Goal: Task Accomplishment & Management: Complete application form

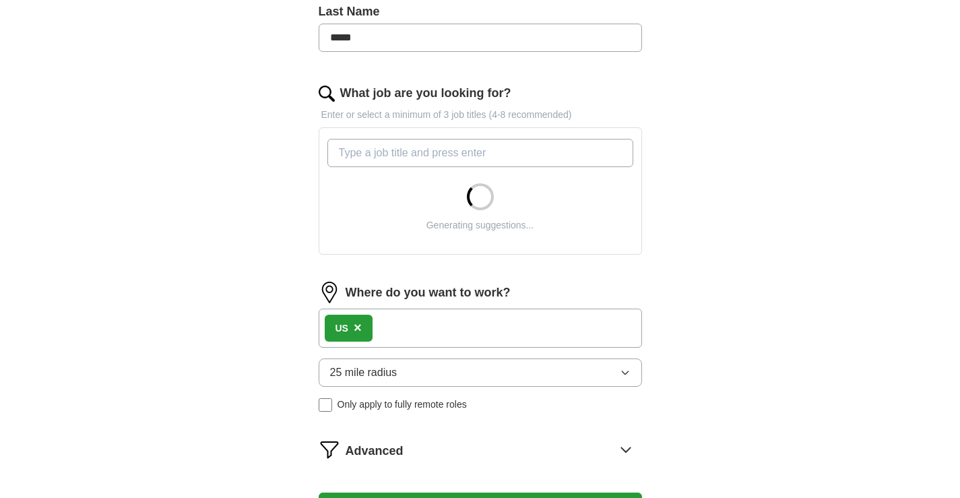
scroll to position [404, 0]
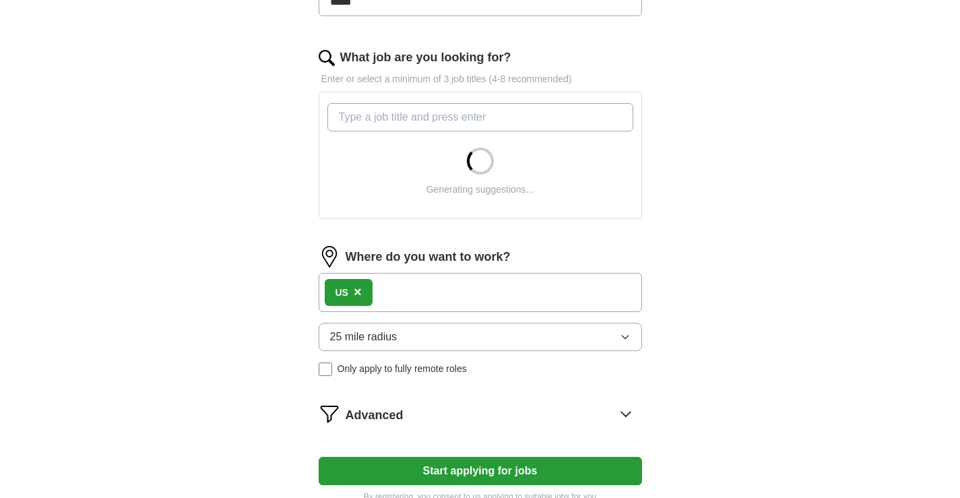
click at [483, 125] on input "What job are you looking for?" at bounding box center [480, 117] width 306 height 28
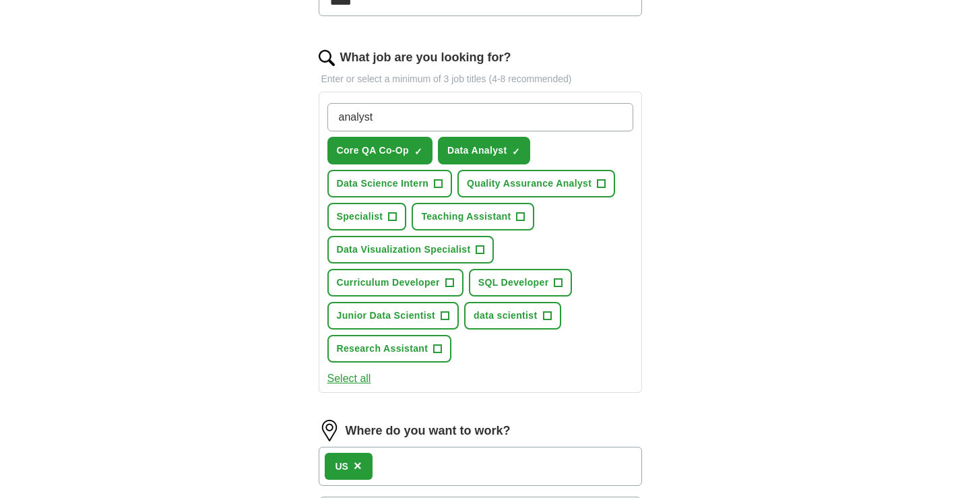
type input "analyst"
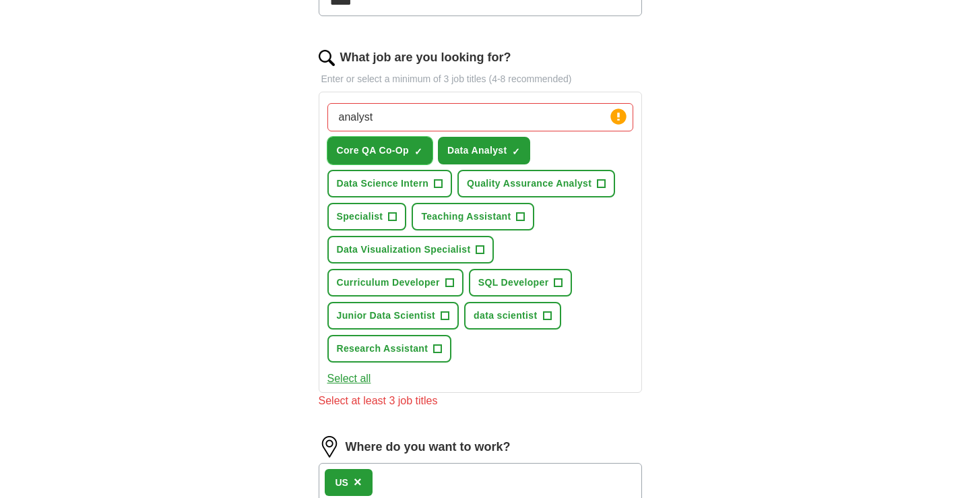
click at [0, 0] on span "×" at bounding box center [0, 0] width 0 height 0
click at [601, 181] on span "+" at bounding box center [601, 183] width 8 height 11
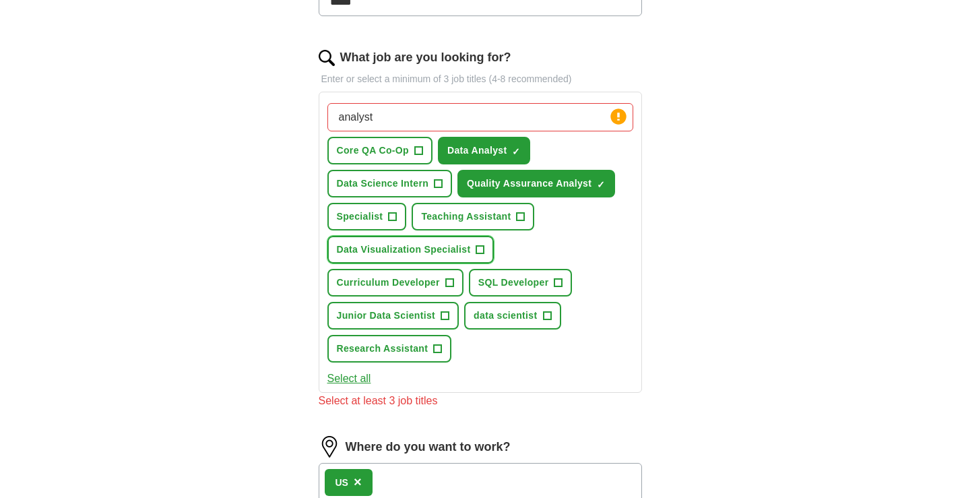
click at [477, 249] on span "+" at bounding box center [480, 249] width 8 height 11
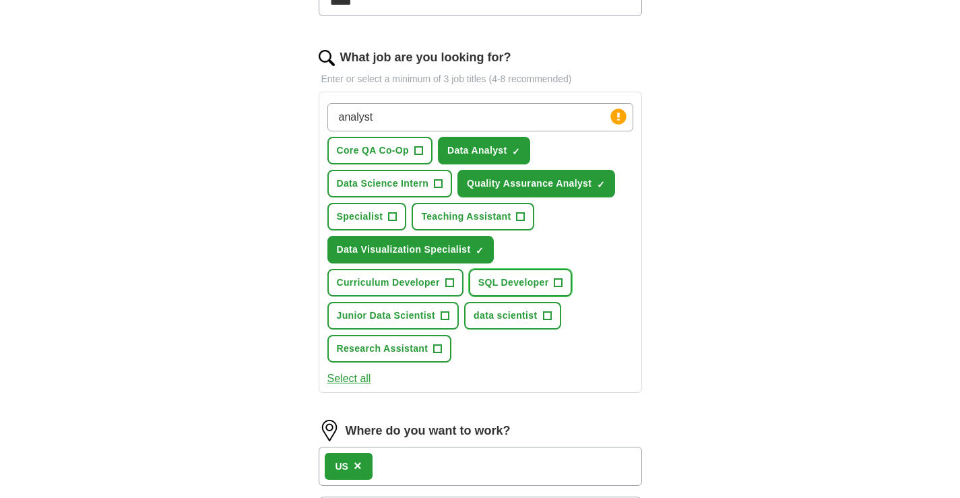
click at [560, 282] on span "+" at bounding box center [558, 282] width 8 height 11
click at [442, 311] on span "+" at bounding box center [445, 315] width 8 height 11
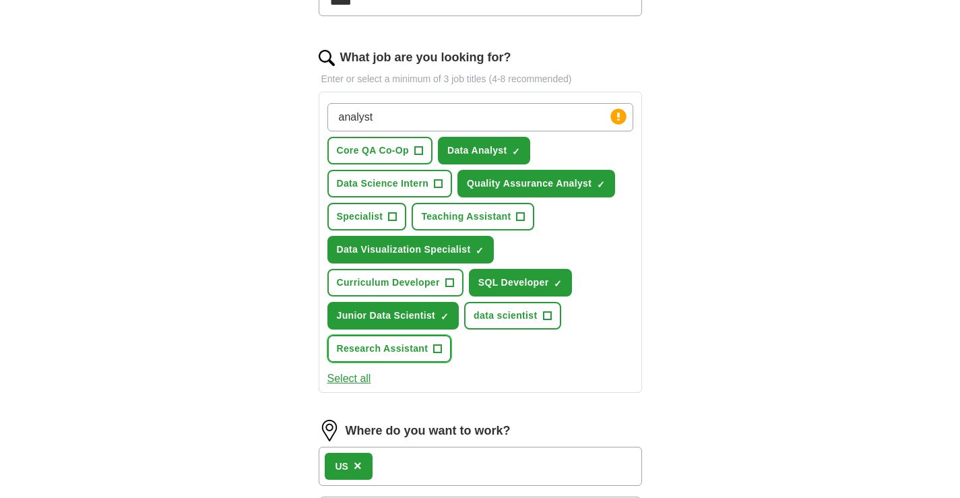
click at [438, 351] on span "+" at bounding box center [438, 349] width 8 height 11
click at [745, 356] on div "ApplyIQ Let ApplyIQ do the hard work of searching and applying for jobs. Just t…" at bounding box center [480, 166] width 862 height 1058
click at [556, 117] on input "analyst" at bounding box center [480, 117] width 306 height 28
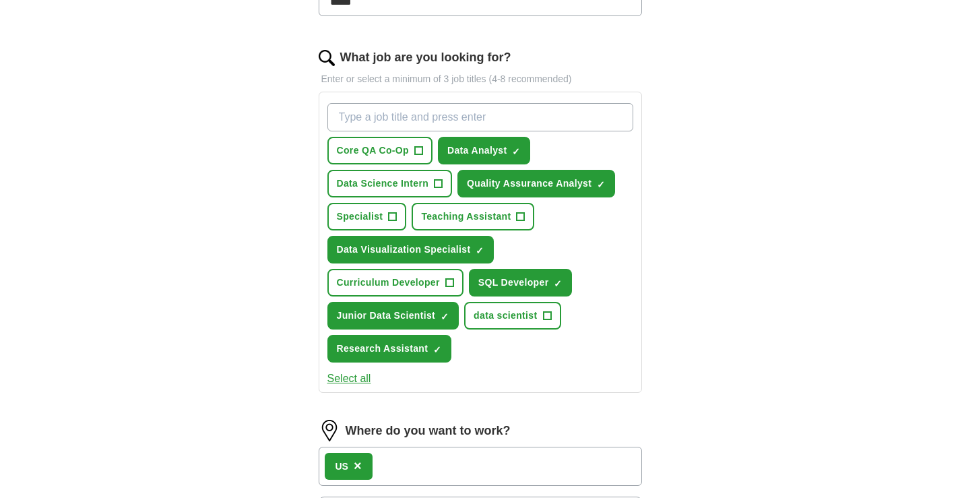
click at [678, 146] on div "Let ApplyIQ do the hard work of searching and applying for jobs. Just tell us w…" at bounding box center [480, 203] width 431 height 983
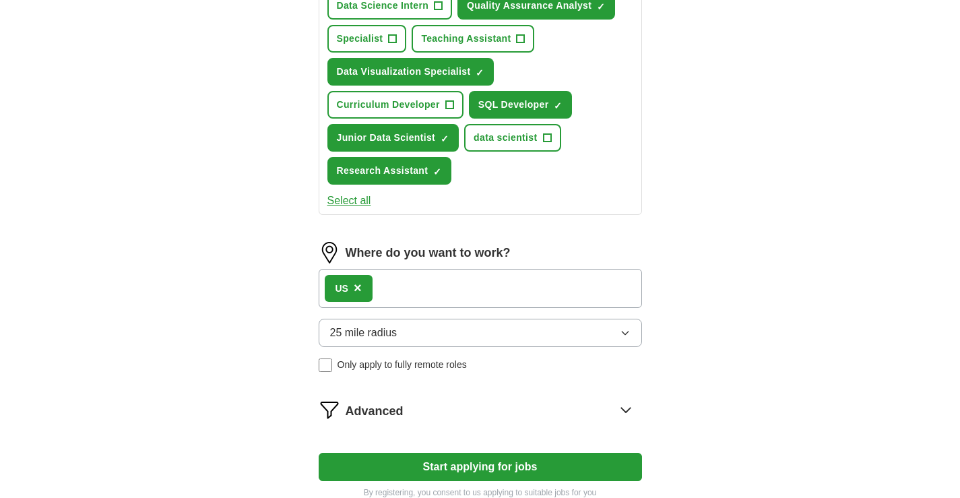
scroll to position [674, 0]
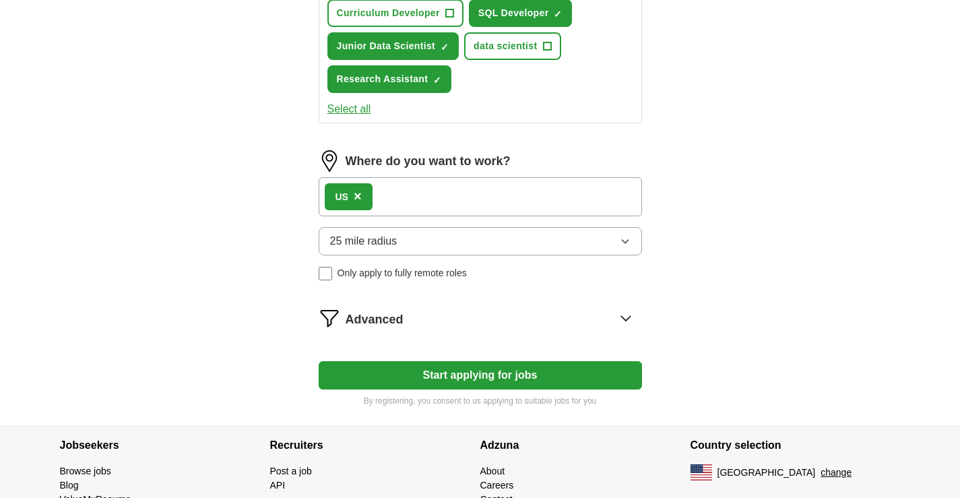
click at [382, 242] on span "25 mile radius" at bounding box center [363, 241] width 67 height 16
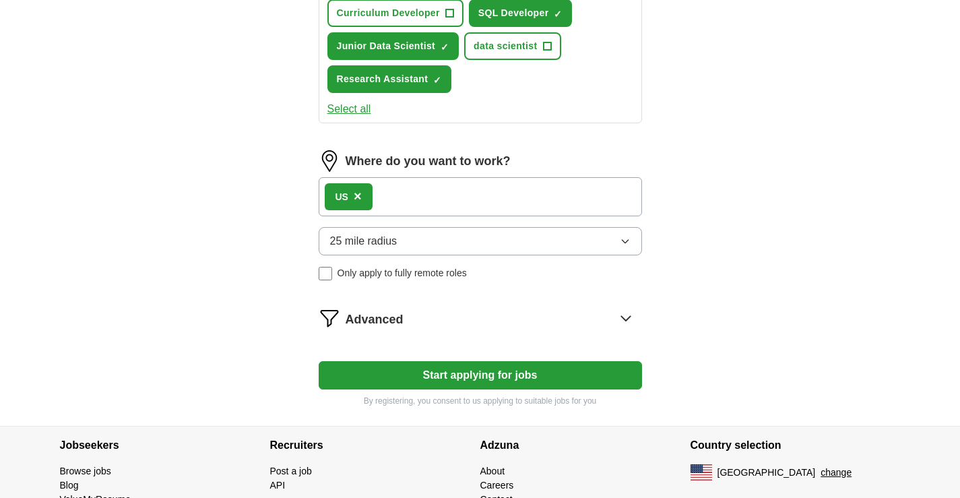
click at [459, 229] on button "25 mile radius" at bounding box center [480, 241] width 323 height 28
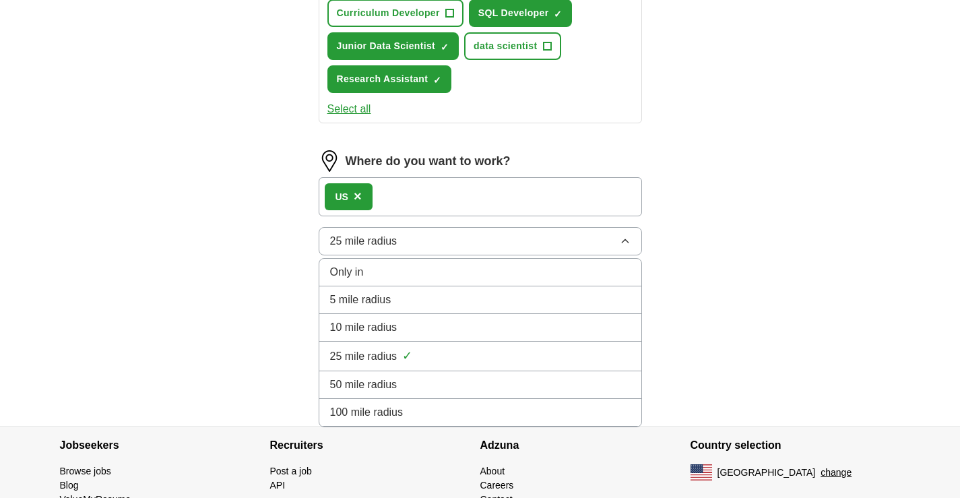
click at [414, 279] on div "Only in" at bounding box center [480, 272] width 300 height 16
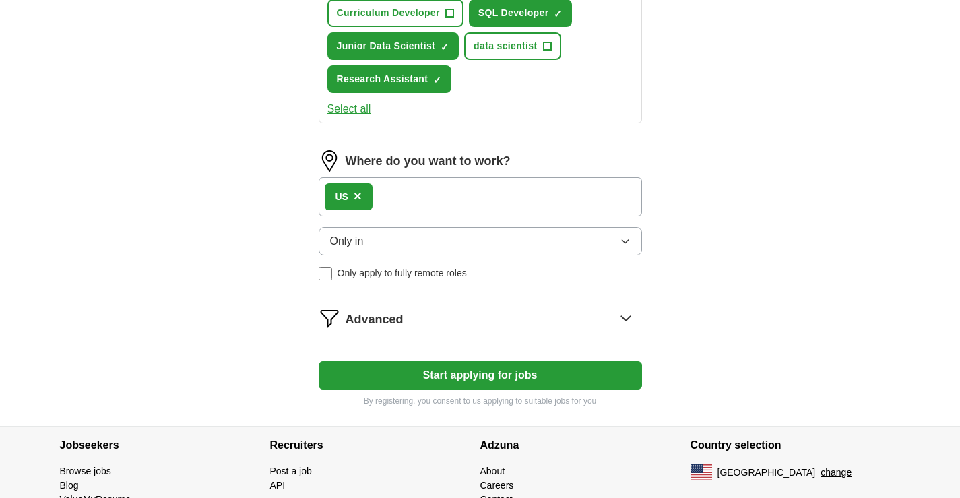
click at [400, 236] on button "Only in" at bounding box center [480, 241] width 323 height 28
click at [424, 318] on div "Advanced" at bounding box center [494, 318] width 296 height 22
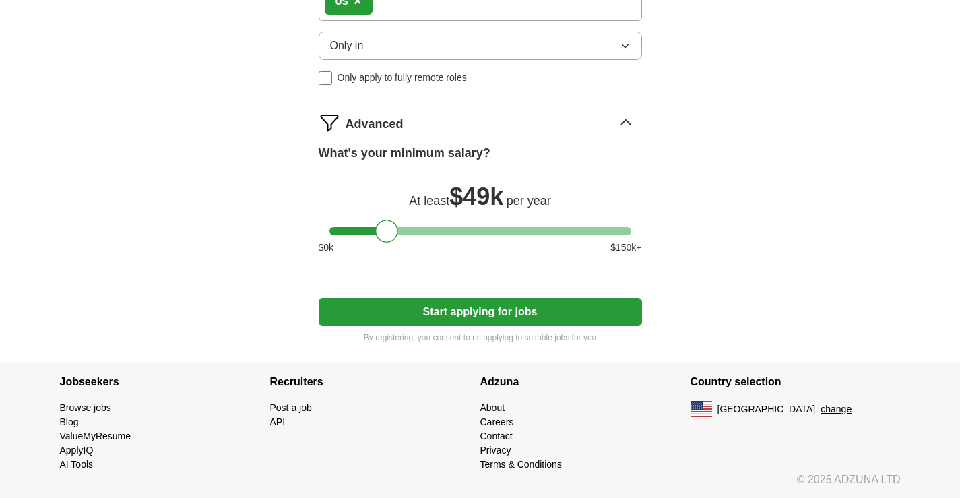
scroll to position [870, 0]
drag, startPoint x: 393, startPoint y: 234, endPoint x: 405, endPoint y: 230, distance: 13.4
click at [405, 230] on div at bounding box center [400, 230] width 23 height 23
drag, startPoint x: 405, startPoint y: 230, endPoint x: 416, endPoint y: 225, distance: 12.0
click at [416, 225] on div at bounding box center [412, 230] width 23 height 23
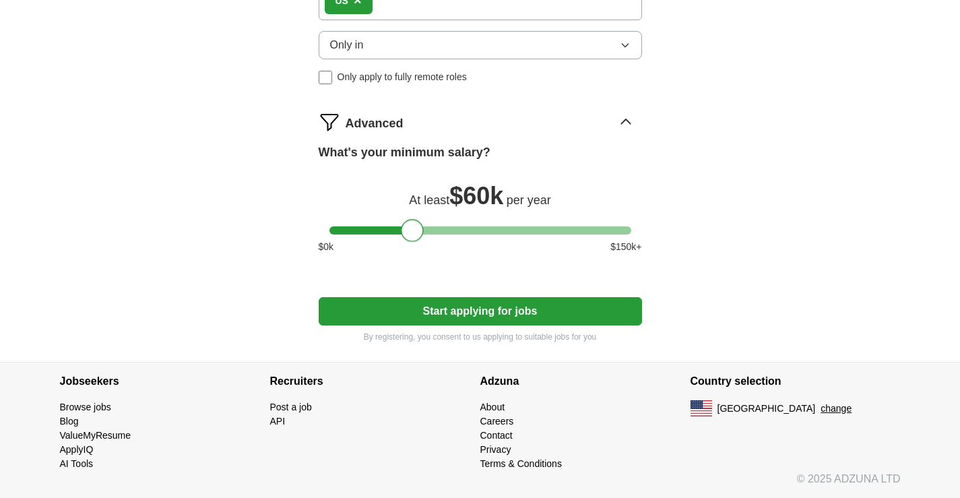
click at [500, 310] on button "Start applying for jobs" at bounding box center [480, 311] width 323 height 28
select select "**"
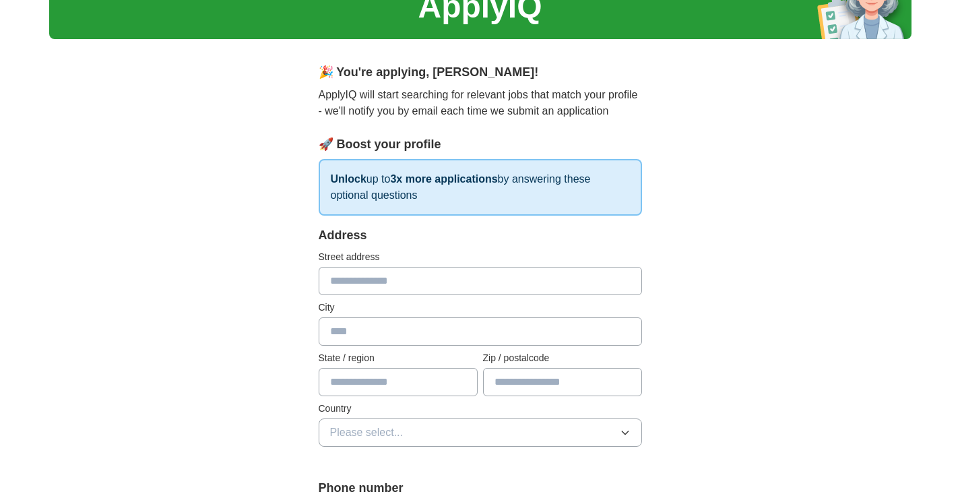
scroll to position [67, 0]
click at [564, 270] on input "text" at bounding box center [480, 280] width 323 height 28
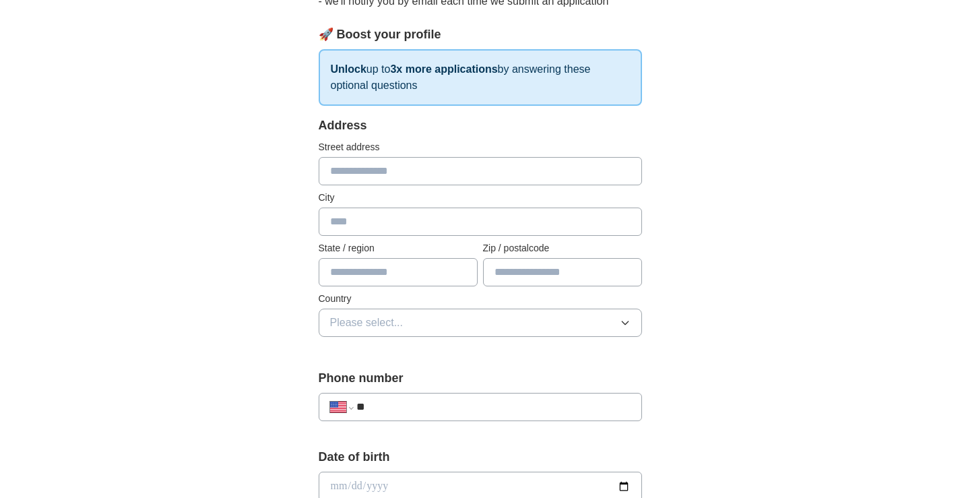
scroll to position [202, 0]
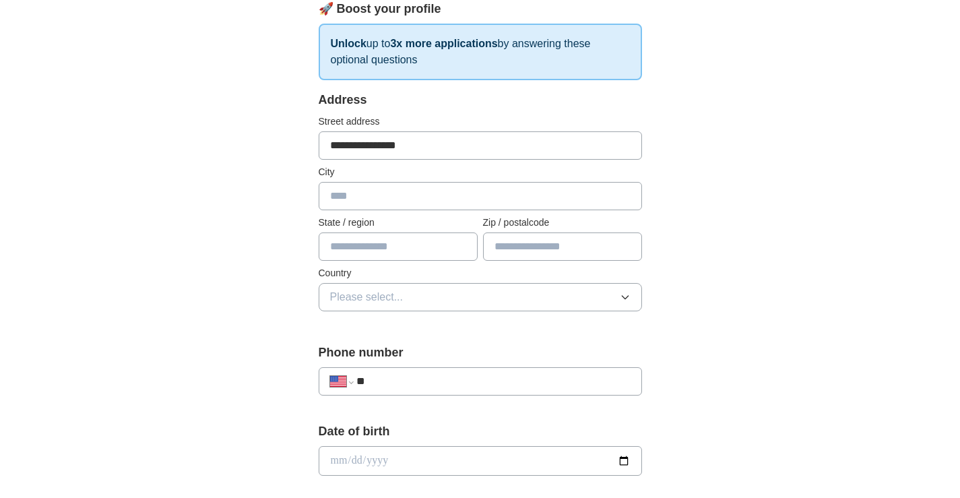
type input "**********"
click at [586, 183] on input "text" at bounding box center [480, 196] width 323 height 28
type input "**********"
click at [361, 246] on input "text" at bounding box center [398, 246] width 159 height 28
type input "*******"
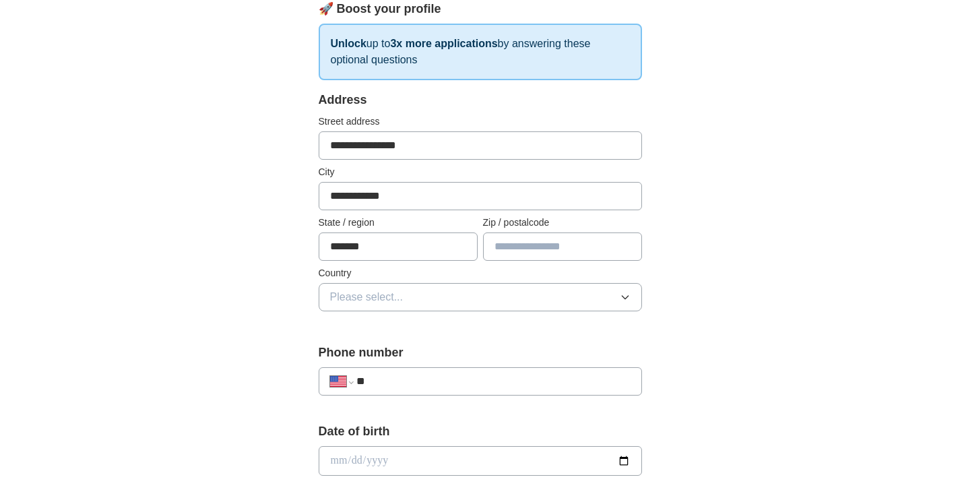
click at [506, 254] on input "text" at bounding box center [562, 246] width 159 height 28
type input "*****"
click at [595, 288] on button "Please select..." at bounding box center [480, 297] width 323 height 28
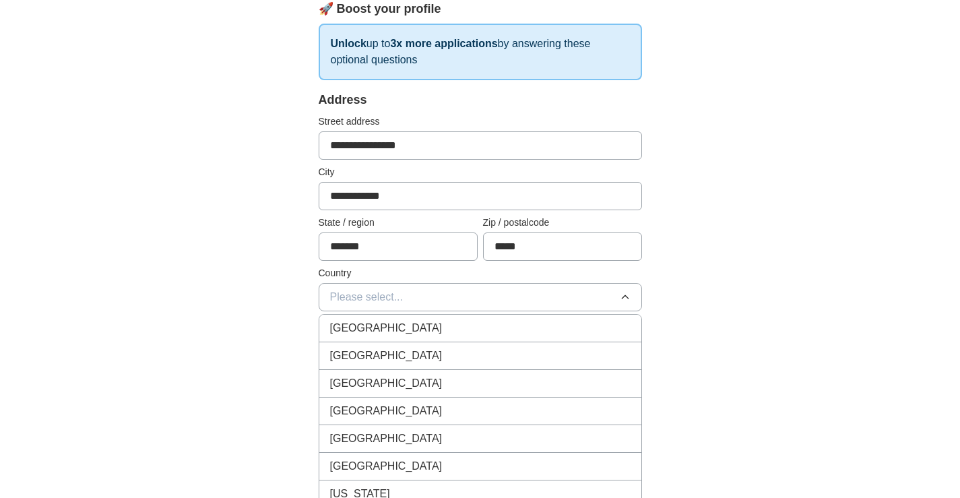
scroll to position [0, 0]
click at [412, 356] on div "[GEOGRAPHIC_DATA]" at bounding box center [480, 356] width 300 height 16
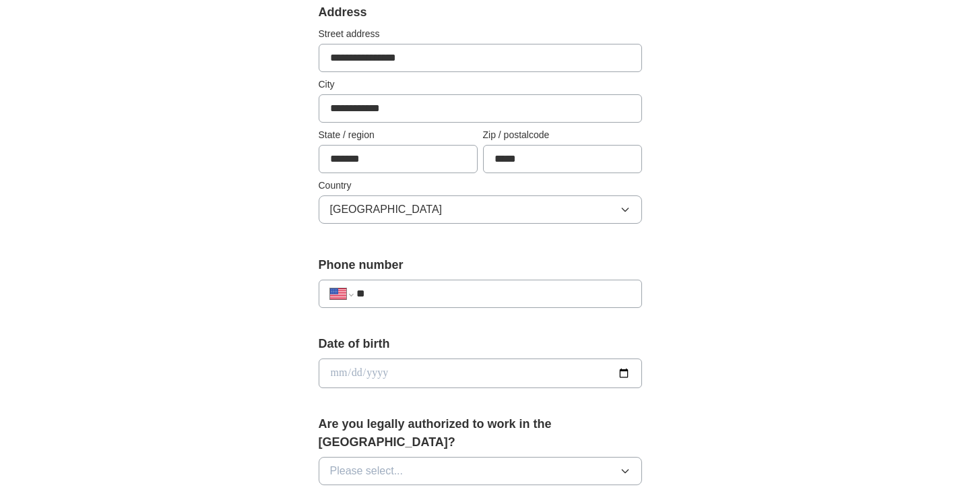
scroll to position [337, 0]
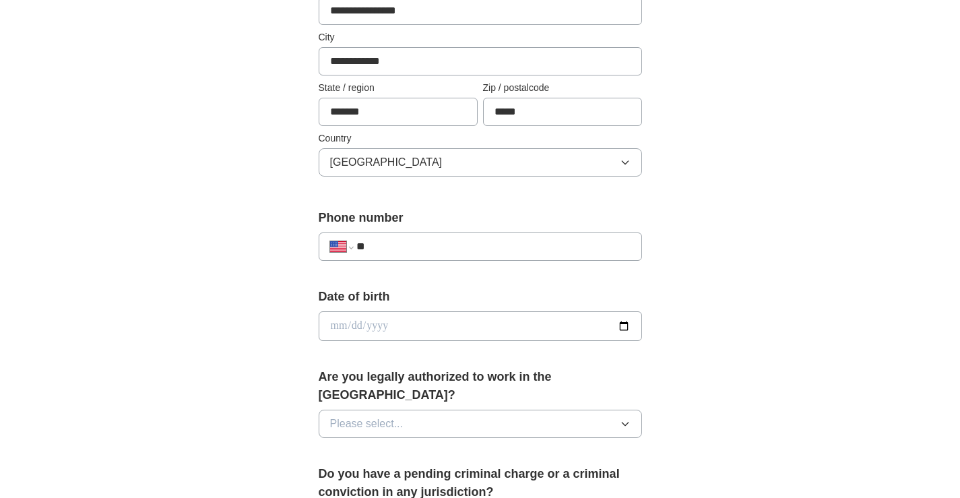
click at [510, 247] on input "**" at bounding box center [492, 246] width 273 height 16
type input "**********"
click at [562, 329] on input "date" at bounding box center [480, 326] width 323 height 30
type input "**********"
click at [570, 410] on button "Please select..." at bounding box center [480, 424] width 323 height 28
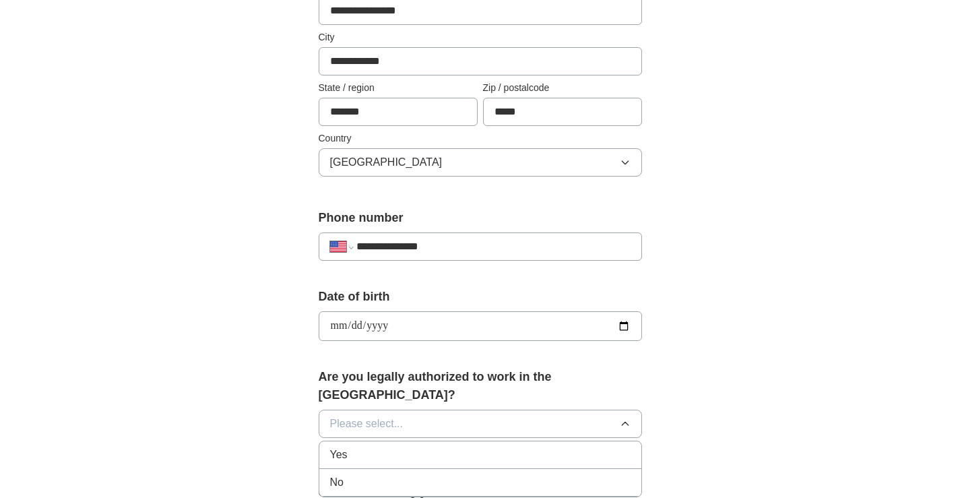
click at [484, 447] on div "Yes" at bounding box center [480, 455] width 300 height 16
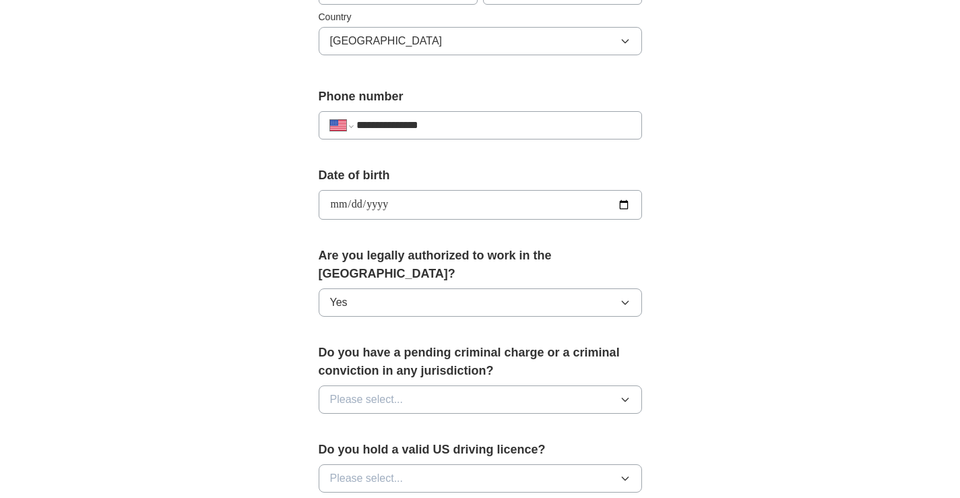
scroll to position [539, 0]
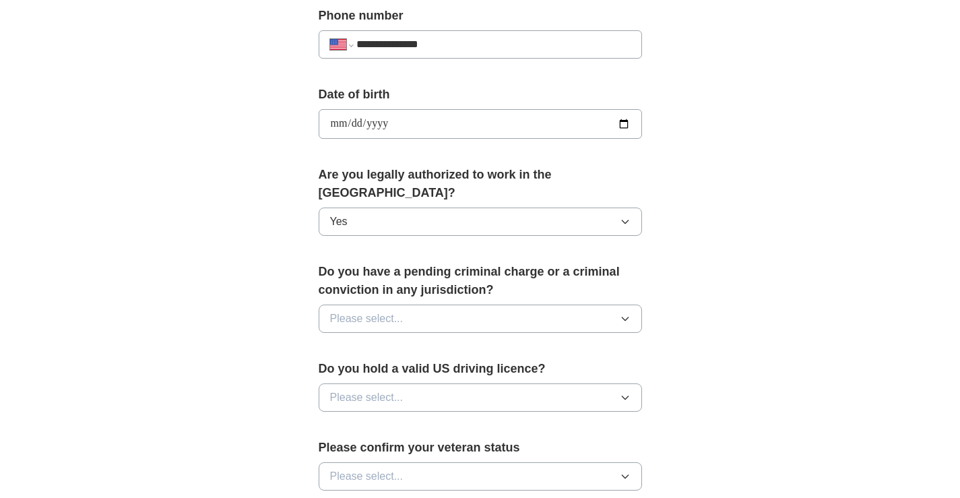
click at [546, 306] on button "Please select..." at bounding box center [480, 318] width 323 height 28
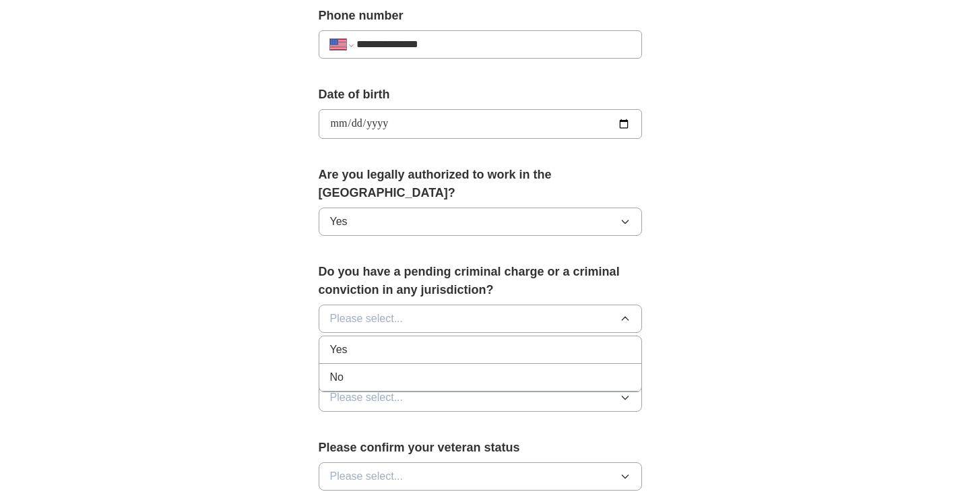
click at [438, 369] on div "No" at bounding box center [480, 377] width 300 height 16
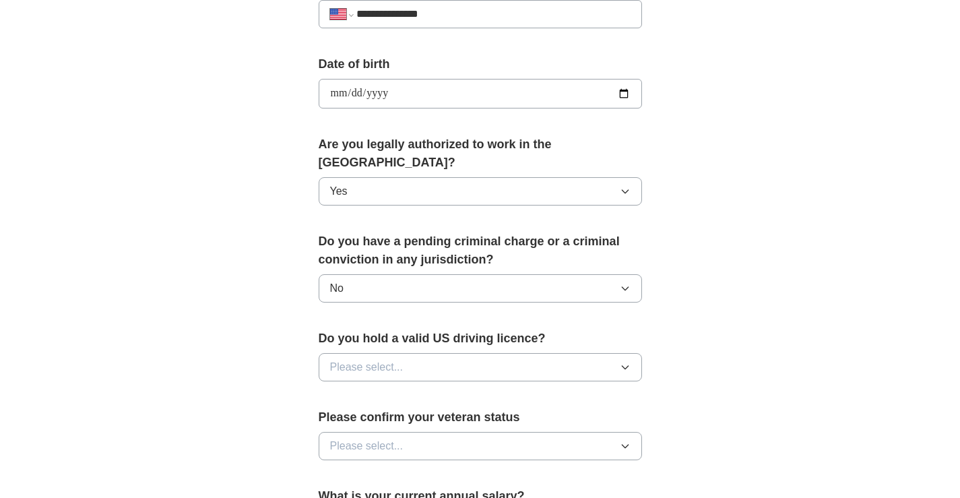
scroll to position [606, 0]
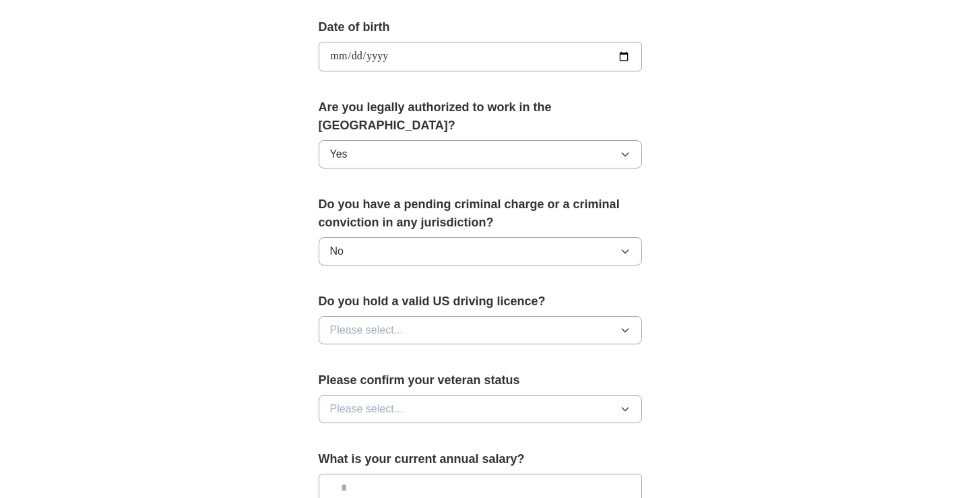
click at [501, 316] on button "Please select..." at bounding box center [480, 330] width 323 height 28
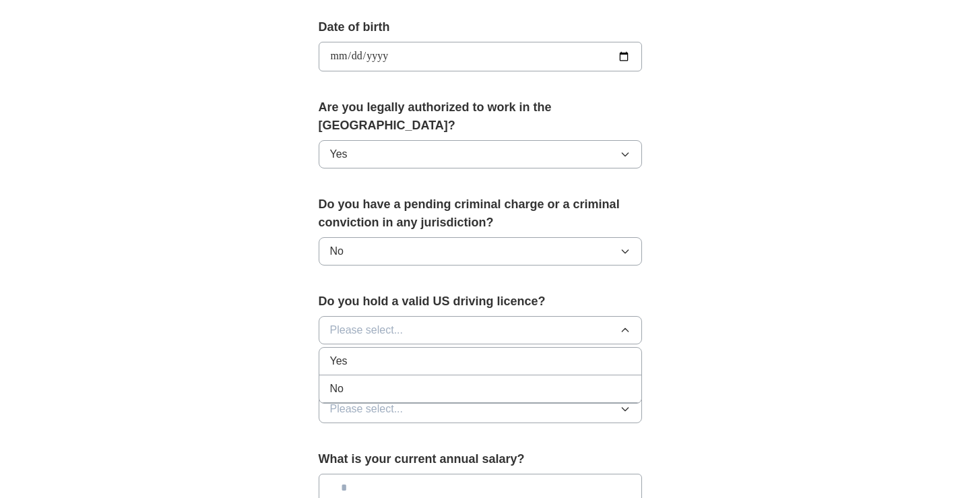
click at [426, 353] on div "Yes" at bounding box center [480, 361] width 300 height 16
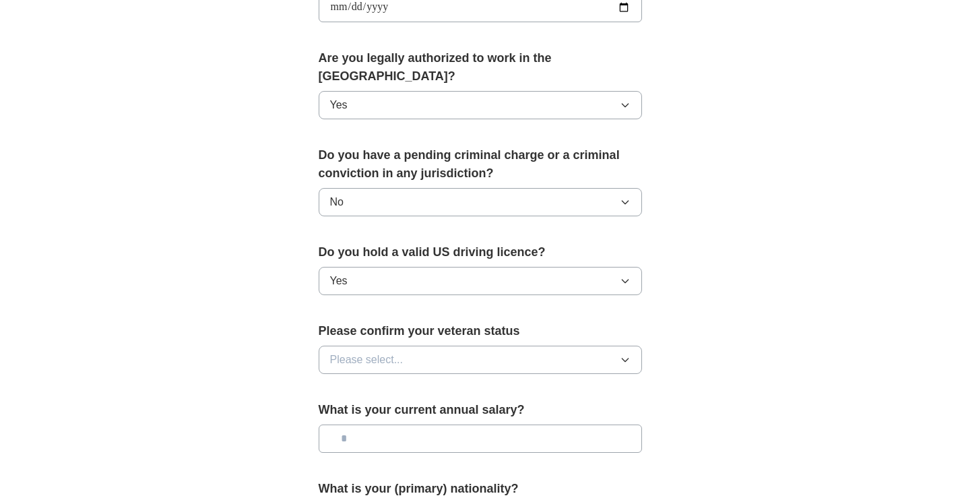
scroll to position [741, 0]
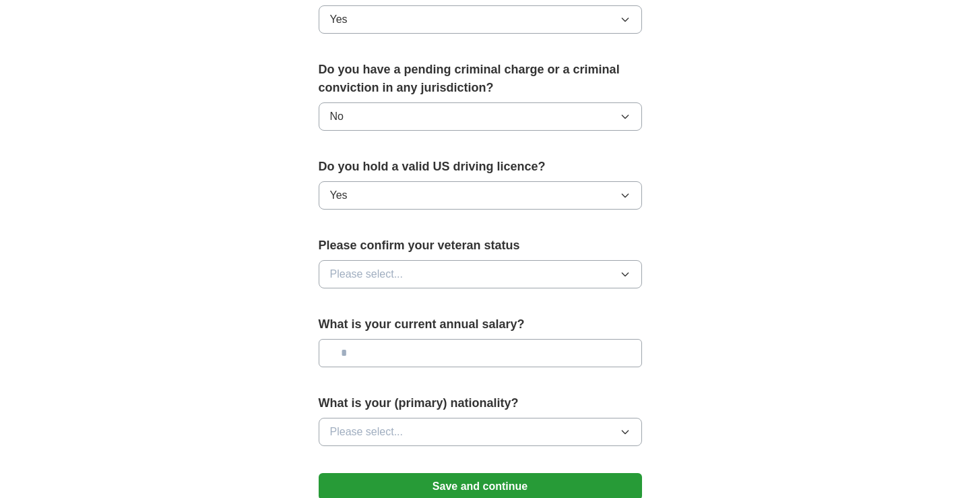
click at [502, 260] on button "Please select..." at bounding box center [480, 274] width 323 height 28
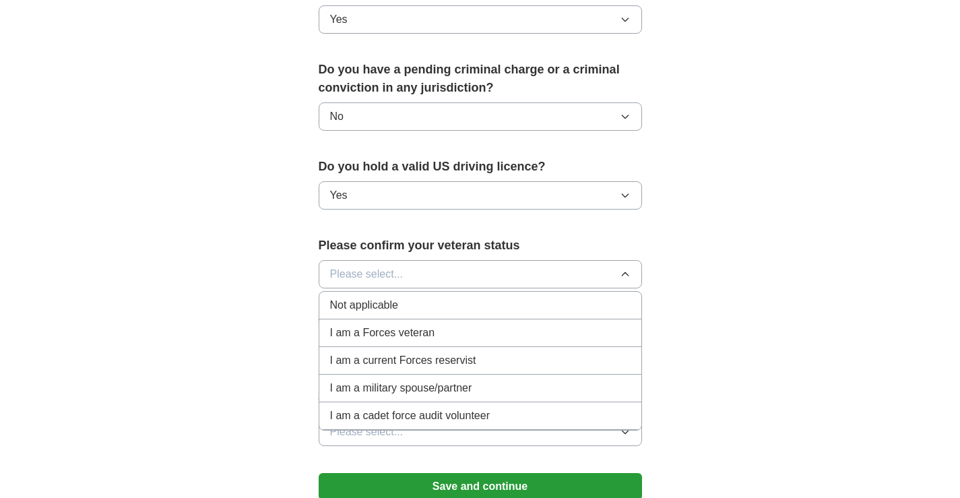
click at [405, 297] on div "Not applicable" at bounding box center [480, 305] width 300 height 16
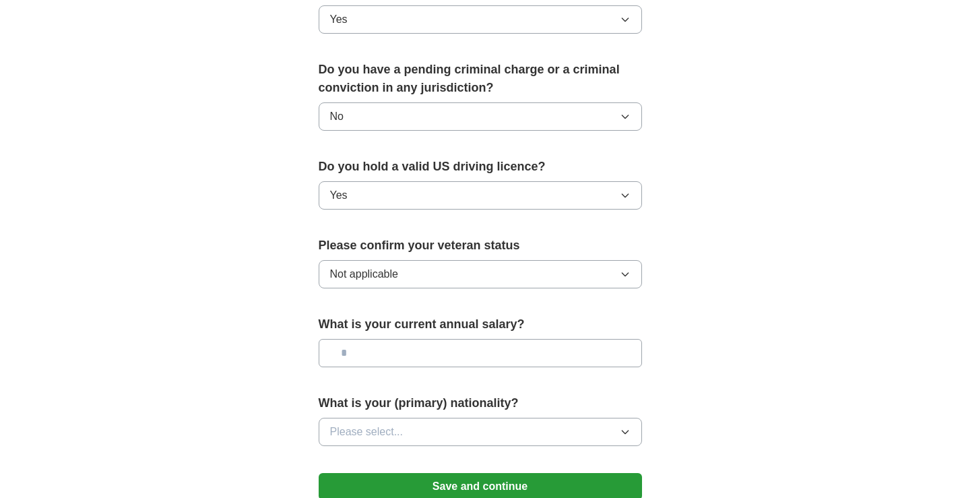
click at [446, 339] on input "text" at bounding box center [480, 353] width 323 height 28
type input "**"
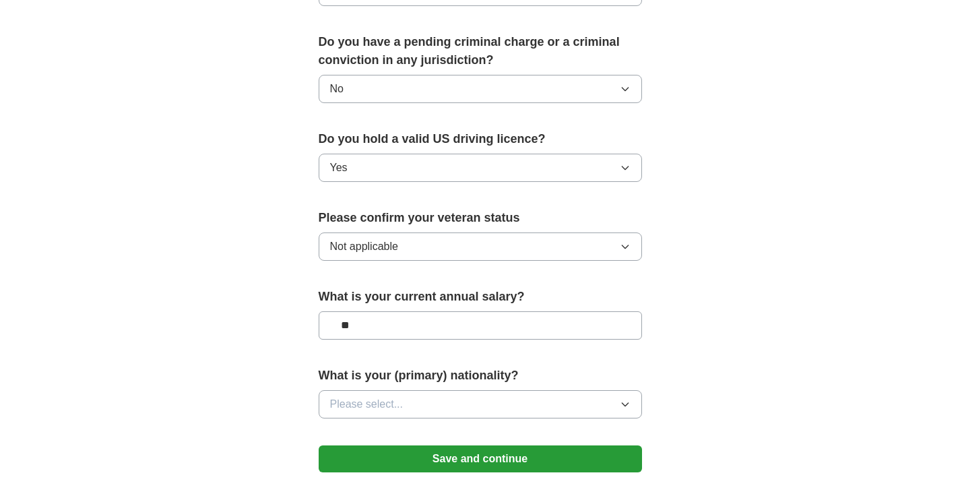
scroll to position [876, 0]
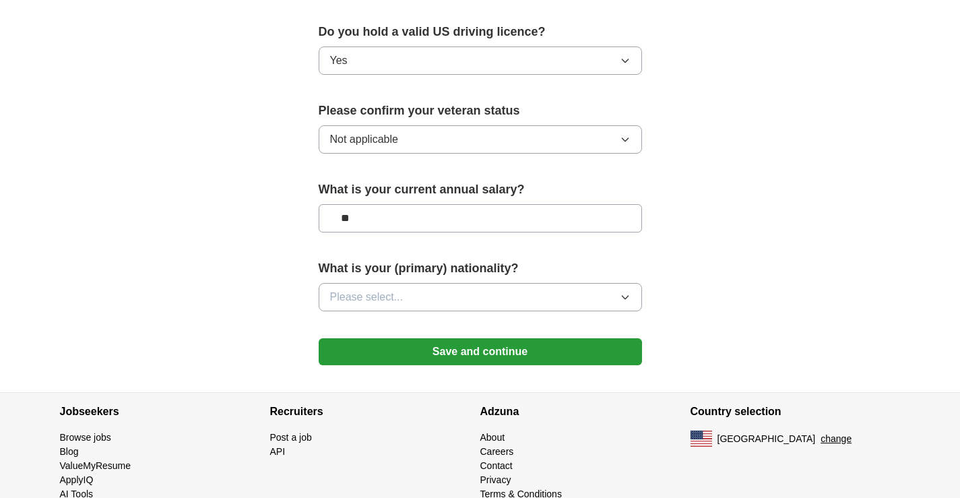
click at [573, 285] on button "Please select..." at bounding box center [480, 297] width 323 height 28
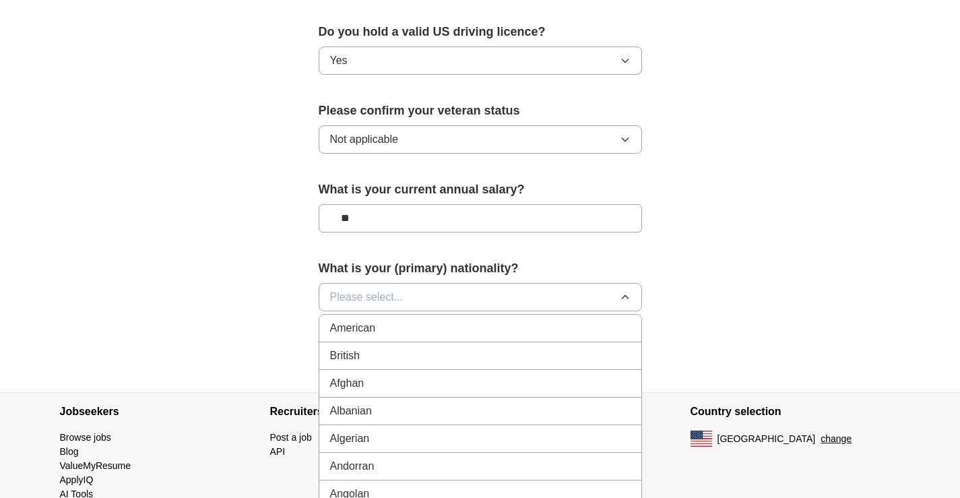
click at [480, 318] on li "American" at bounding box center [480, 329] width 322 height 28
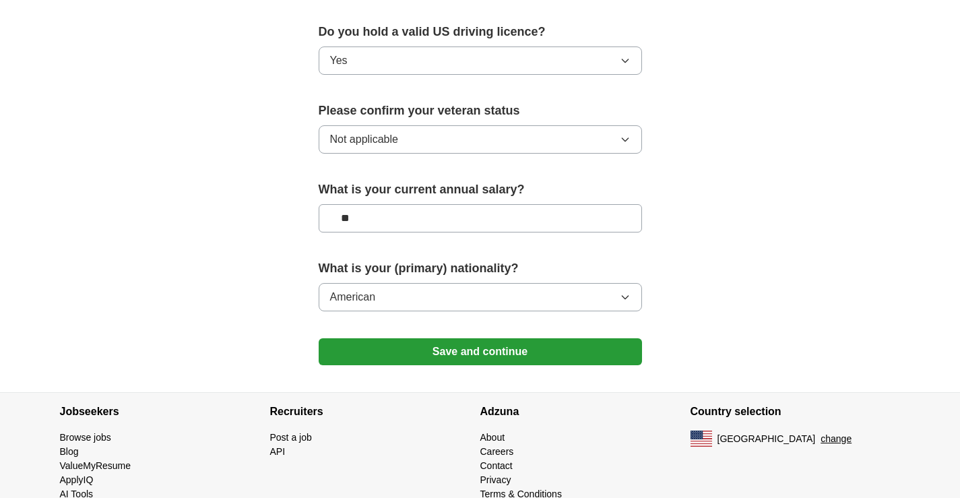
click at [528, 338] on button "Save and continue" at bounding box center [480, 351] width 323 height 27
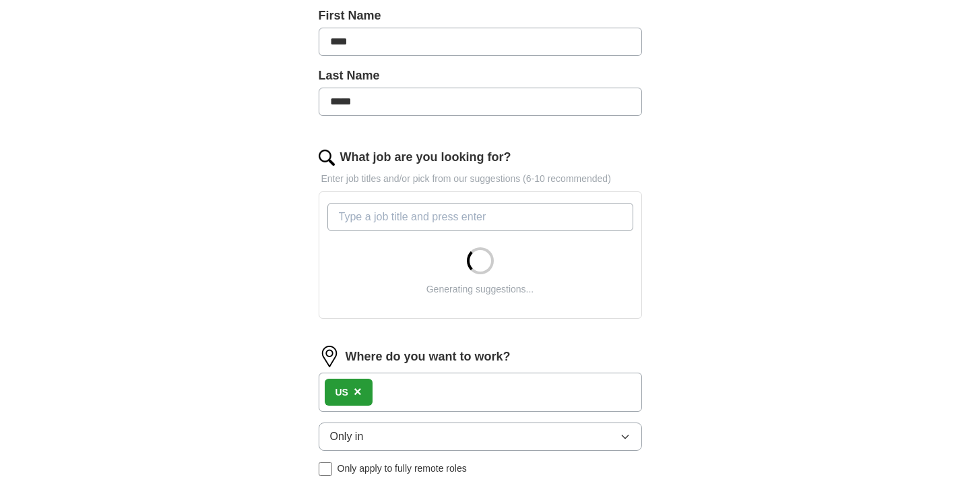
scroll to position [539, 0]
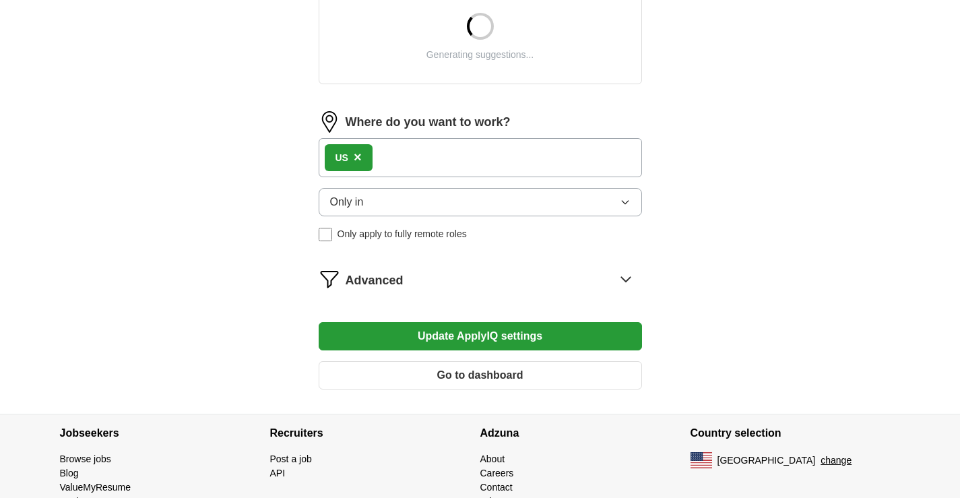
click at [359, 158] on span "×" at bounding box center [358, 157] width 8 height 15
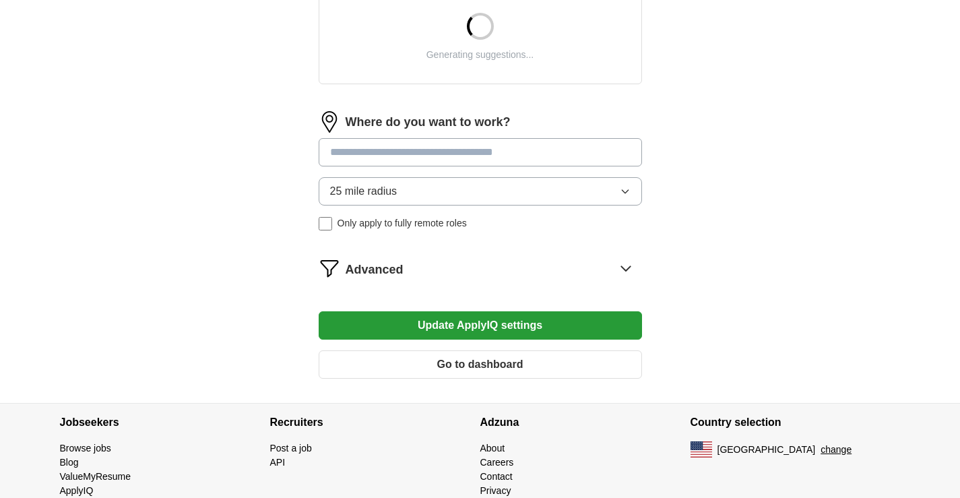
click at [403, 159] on input at bounding box center [480, 152] width 323 height 28
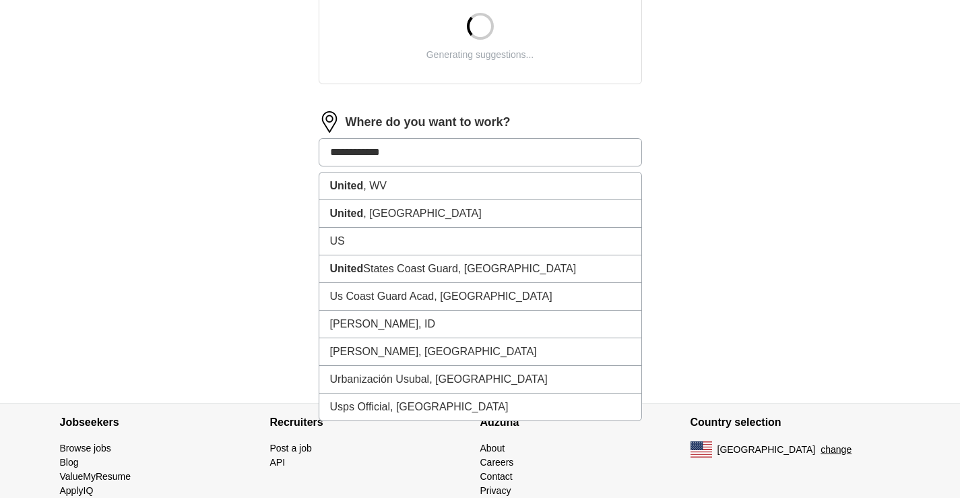
type input "**********"
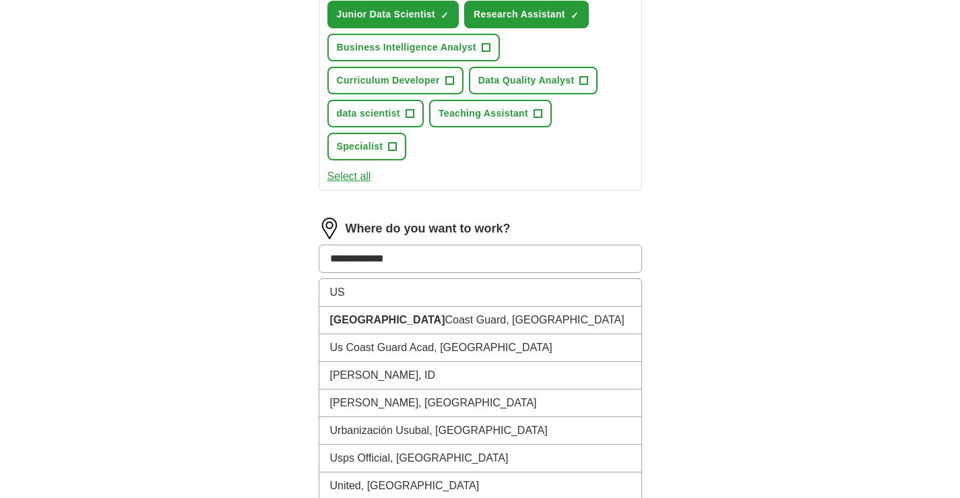
scroll to position [674, 0]
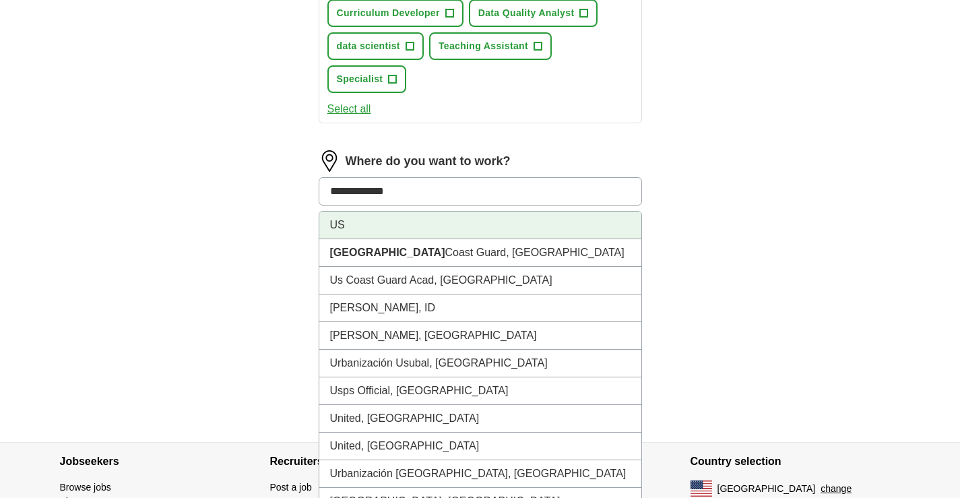
click at [387, 230] on li "US" at bounding box center [480, 225] width 322 height 28
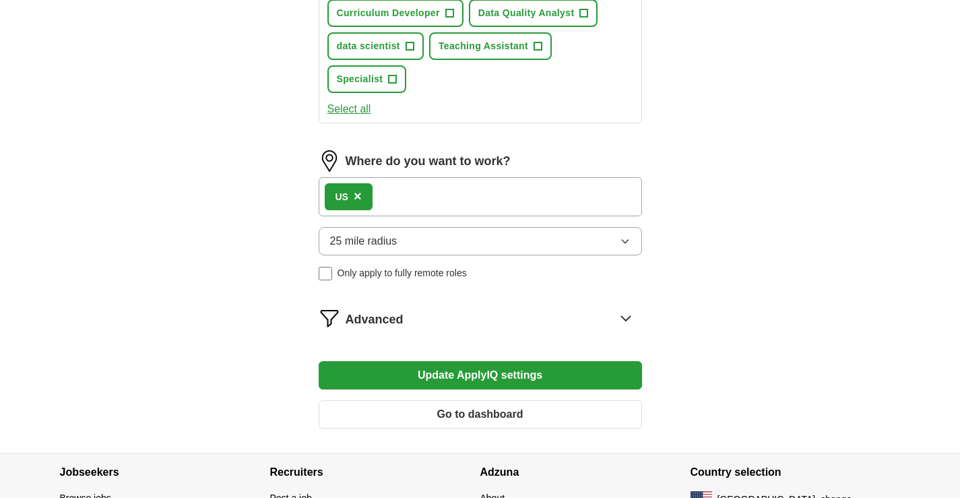
click at [487, 370] on button "Update ApplyIQ settings" at bounding box center [480, 375] width 323 height 28
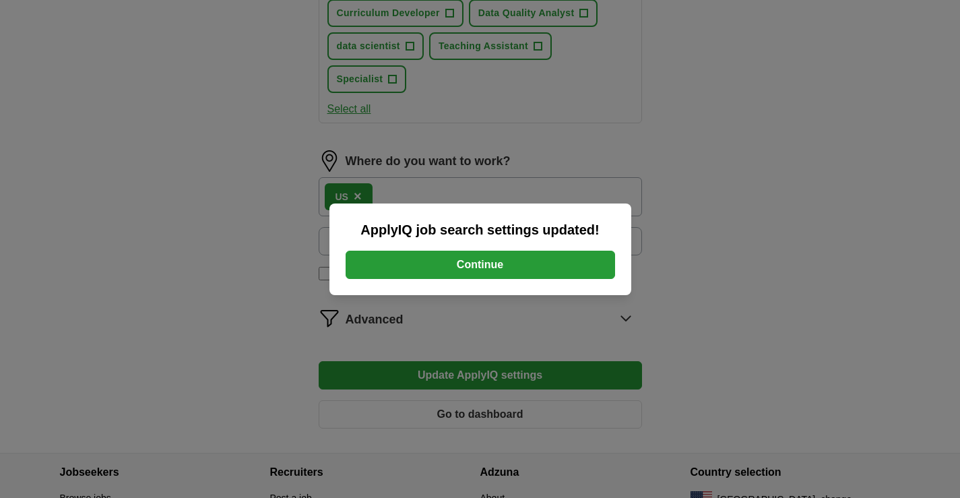
click at [484, 266] on button "Continue" at bounding box center [480, 265] width 269 height 28
